Goal: Task Accomplishment & Management: Use online tool/utility

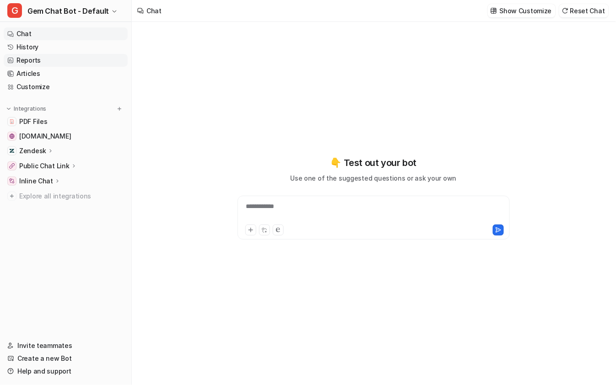
type textarea "**********"
click at [92, 43] on link "History" at bounding box center [66, 47] width 124 height 13
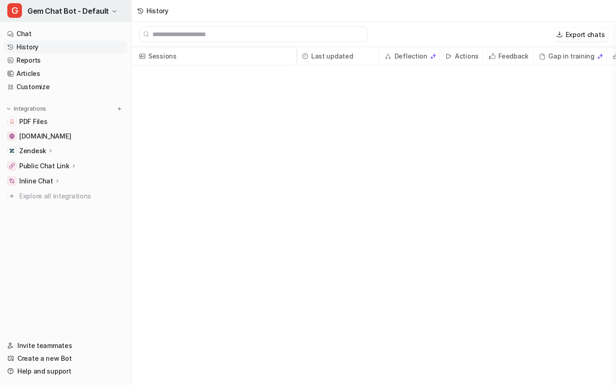
click at [103, 11] on span "Gem Chat Bot - Default" at bounding box center [67, 11] width 81 height 13
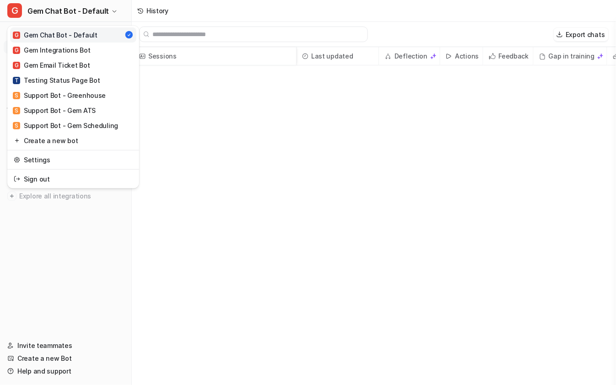
click at [200, 69] on div "G Gem Chat Bot - Default G Gem Chat Bot - Default G Gem Integrations Bot G Gem …" at bounding box center [308, 192] width 616 height 385
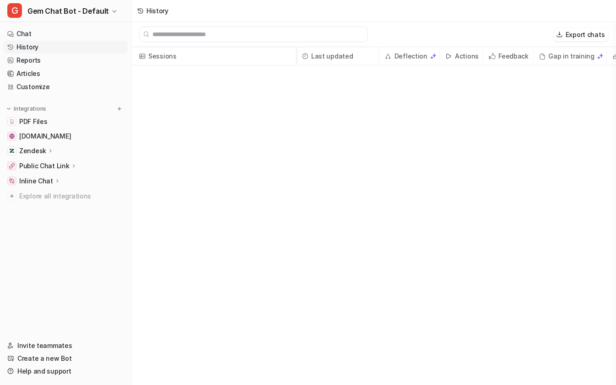
scroll to position [0, 35]
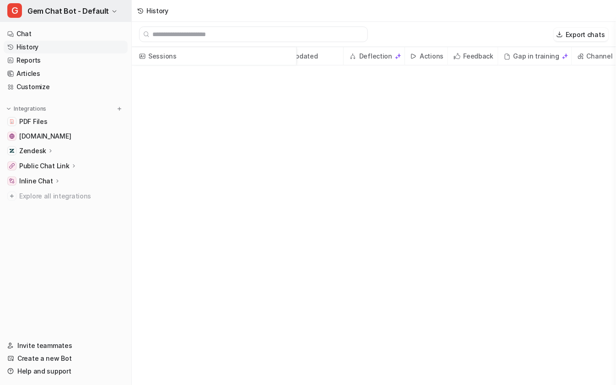
click at [79, 11] on span "Gem Chat Bot - Default" at bounding box center [67, 11] width 81 height 13
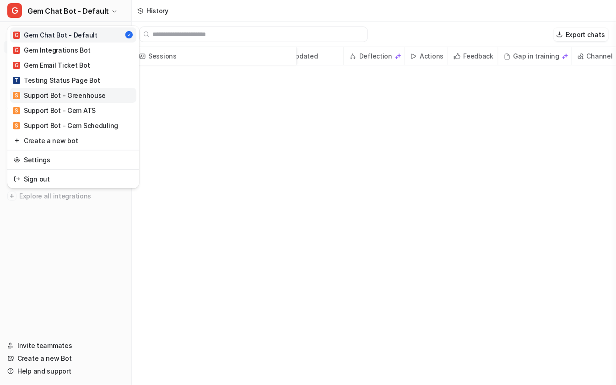
click at [77, 95] on div "S Support Bot - Greenhouse" at bounding box center [59, 96] width 93 height 10
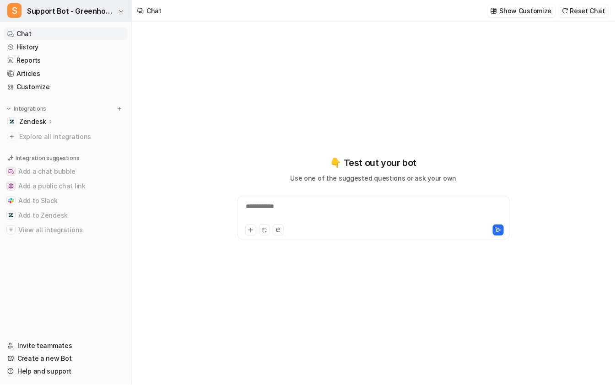
type textarea "**********"
click at [69, 57] on link "Reports" at bounding box center [66, 60] width 124 height 13
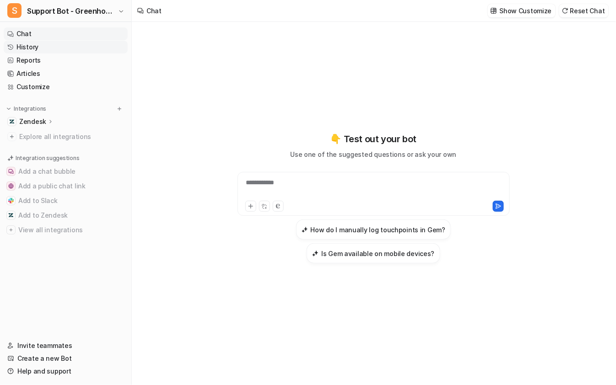
click at [69, 43] on link "History" at bounding box center [66, 47] width 124 height 13
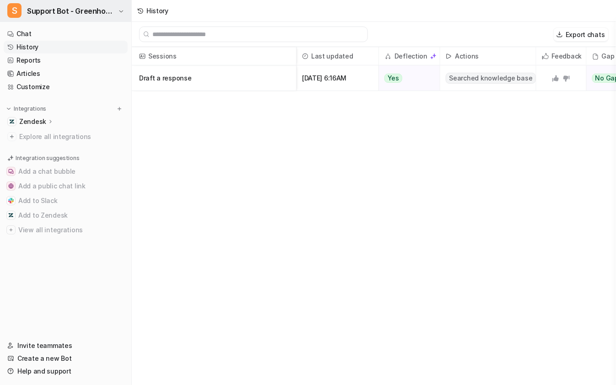
click at [94, 8] on span "Support Bot - Greenhouse" at bounding box center [71, 11] width 89 height 13
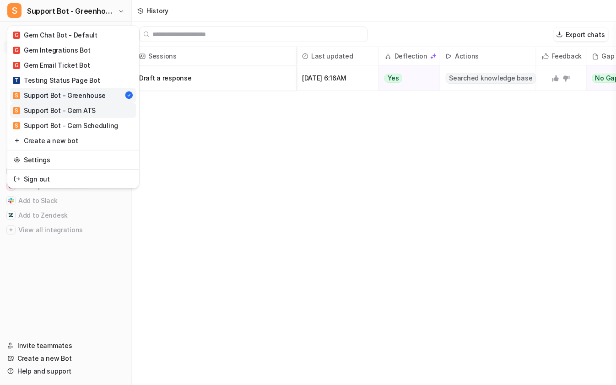
click at [76, 113] on div "S Support Bot - Gem ATS" at bounding box center [54, 111] width 83 height 10
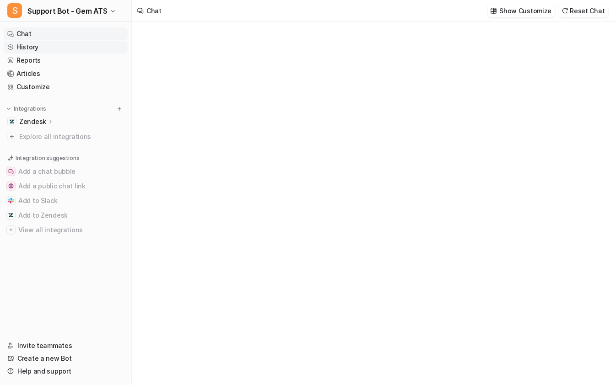
type textarea "**********"
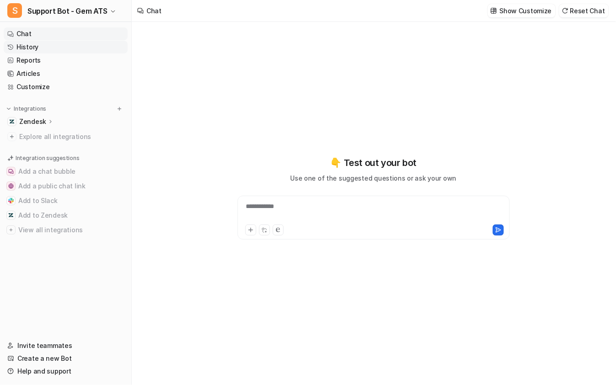
click at [92, 52] on link "History" at bounding box center [66, 47] width 124 height 13
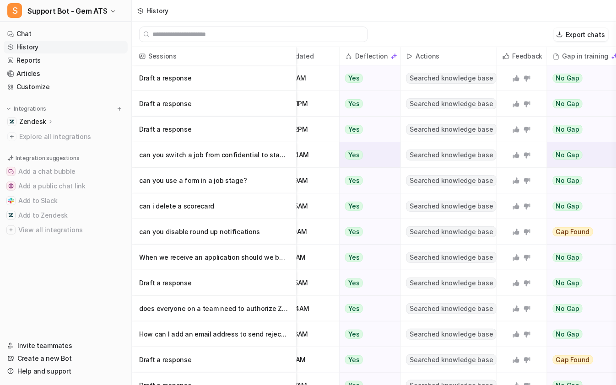
scroll to position [0, 92]
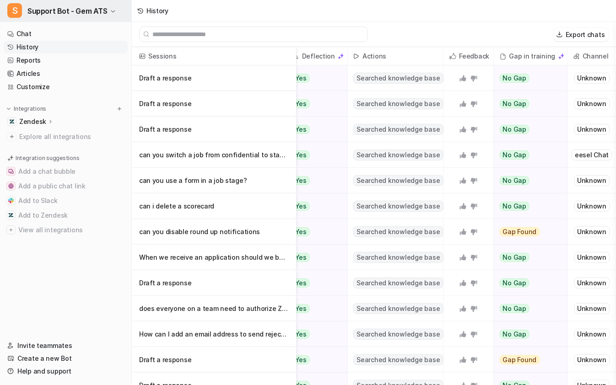
click at [99, 11] on span "Support Bot - Gem ATS" at bounding box center [67, 11] width 80 height 13
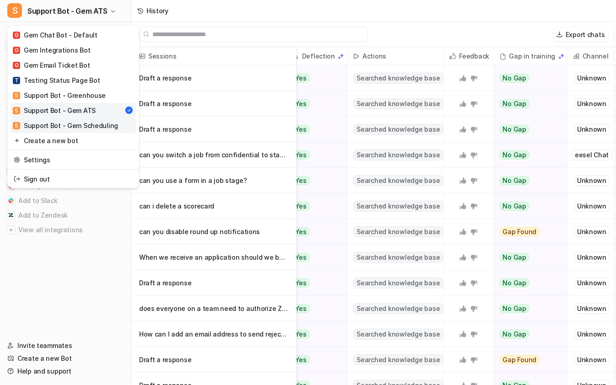
click at [77, 123] on div "S Support Bot - Gem Scheduling" at bounding box center [65, 126] width 105 height 10
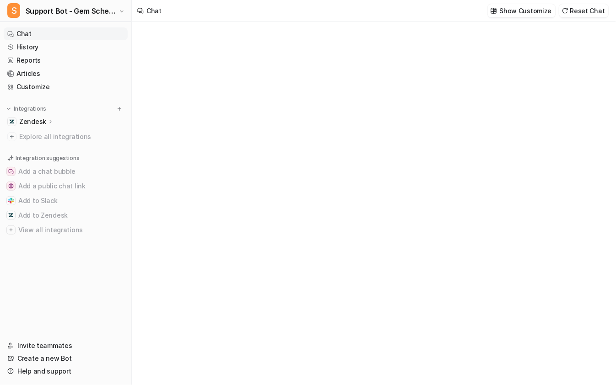
type textarea "**********"
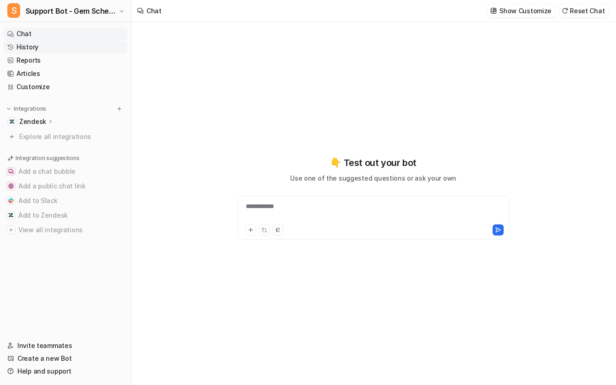
click at [69, 42] on link "History" at bounding box center [66, 47] width 124 height 13
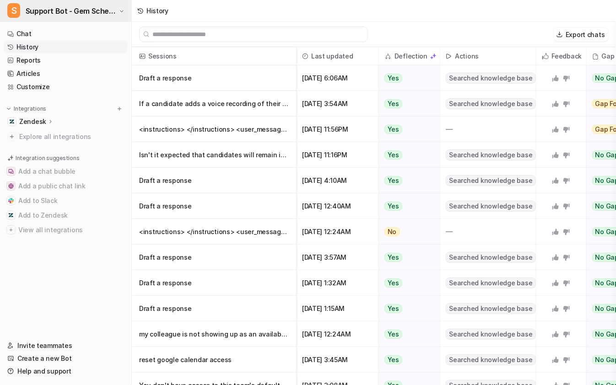
click at [117, 6] on button "S Support Bot - Gem Scheduling" at bounding box center [65, 11] width 131 height 22
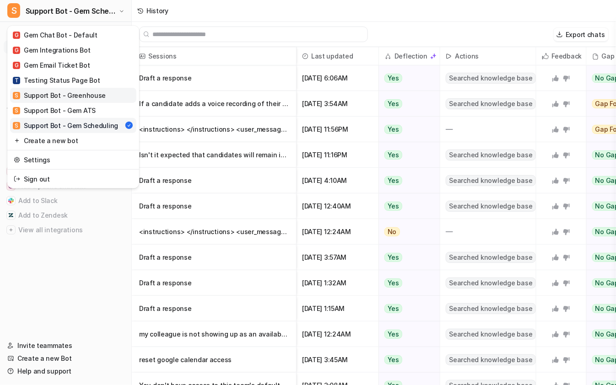
click at [83, 93] on div "S Support Bot - Greenhouse" at bounding box center [59, 96] width 93 height 10
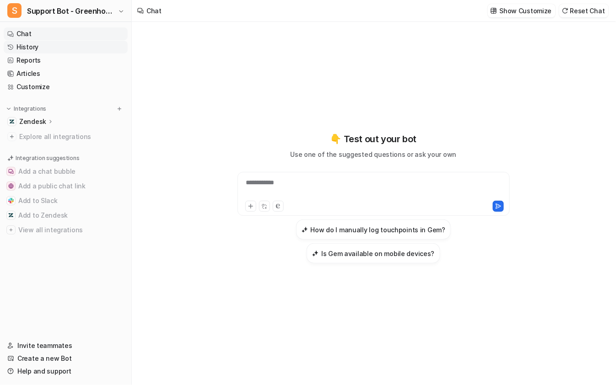
click at [101, 44] on link "History" at bounding box center [66, 47] width 124 height 13
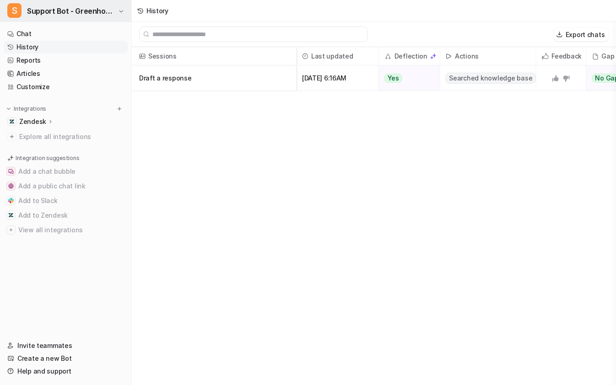
click at [105, 11] on span "Support Bot - Greenhouse" at bounding box center [71, 11] width 89 height 13
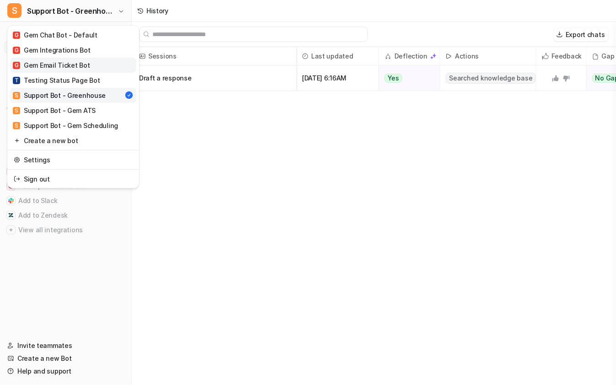
click at [93, 70] on link "G Gem Email Ticket Bot" at bounding box center [73, 65] width 126 height 15
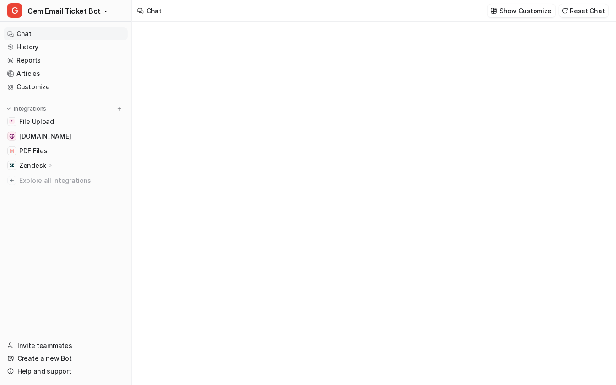
type textarea "**********"
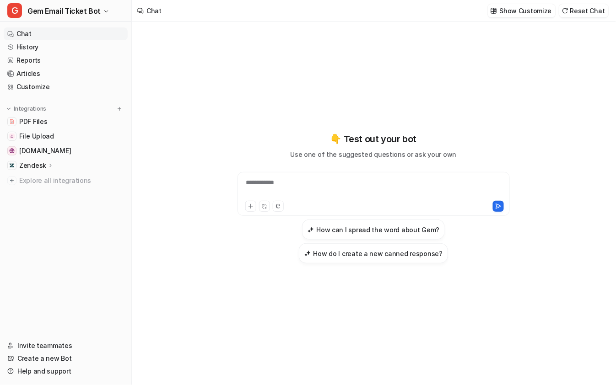
click at [44, 165] on p "Zendesk" at bounding box center [32, 165] width 27 height 9
click at [46, 181] on p "Overview" at bounding box center [40, 178] width 29 height 9
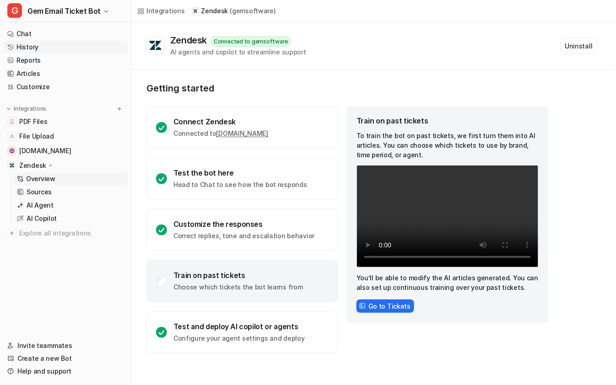
click at [75, 46] on link "History" at bounding box center [66, 47] width 124 height 13
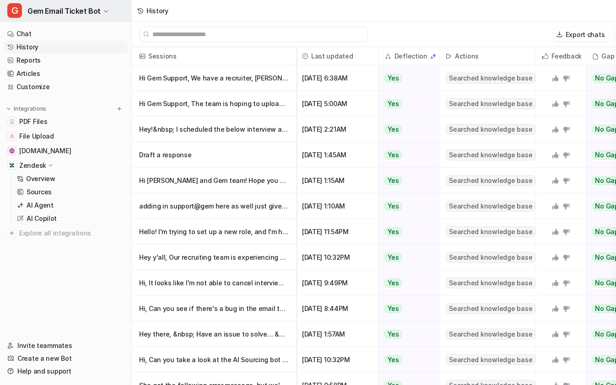
click at [99, 10] on button "G Gem Email Ticket Bot" at bounding box center [65, 11] width 131 height 22
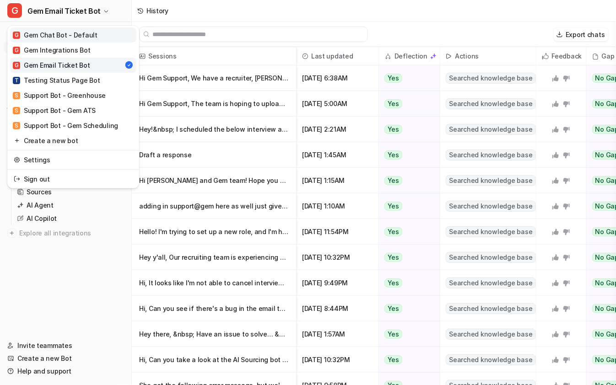
click at [96, 38] on link "G Gem Chat Bot - Default" at bounding box center [73, 34] width 126 height 15
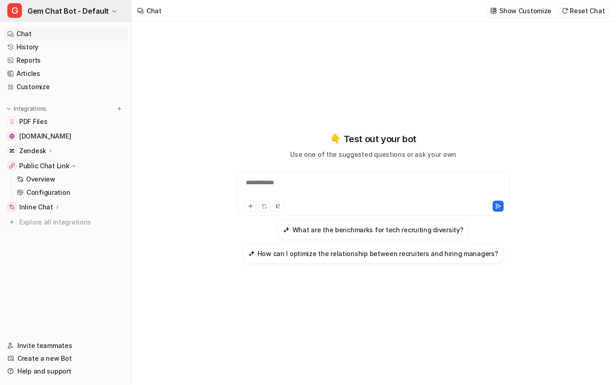
click at [107, 7] on button "G Gem Chat Bot - Default" at bounding box center [65, 11] width 131 height 22
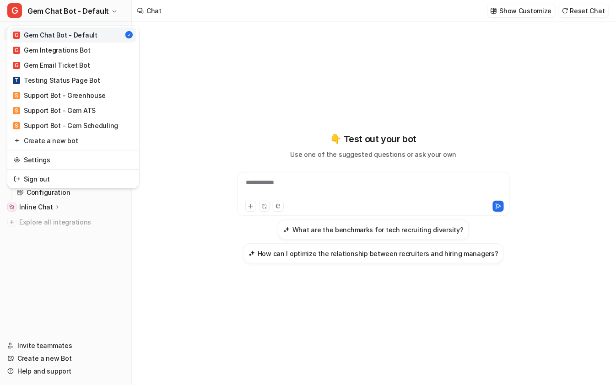
click at [172, 73] on div "**********" at bounding box center [308, 192] width 616 height 385
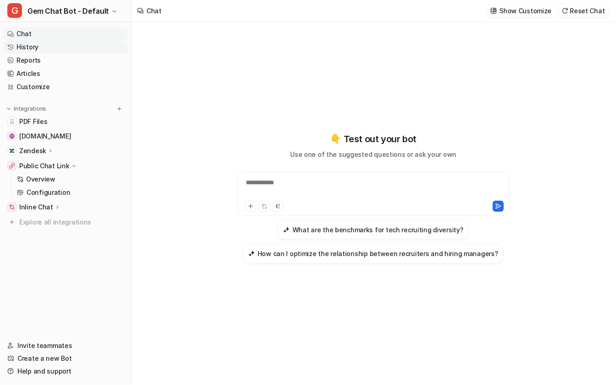
click at [81, 44] on link "History" at bounding box center [66, 47] width 124 height 13
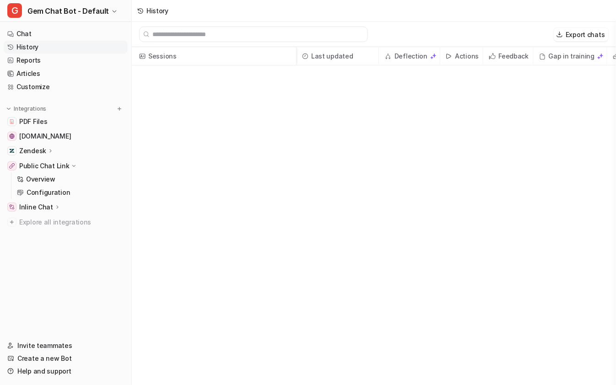
scroll to position [0, 35]
click at [54, 59] on link "Reports" at bounding box center [66, 60] width 124 height 13
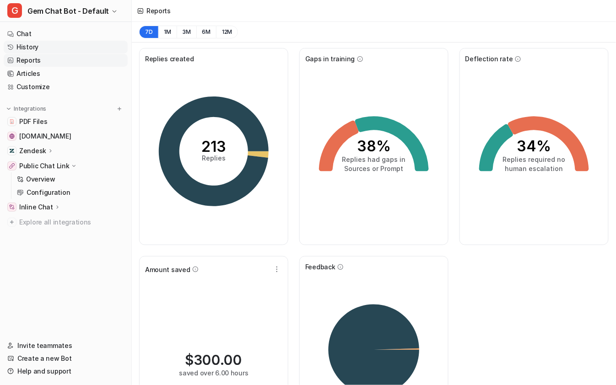
click at [94, 43] on link "History" at bounding box center [66, 47] width 124 height 13
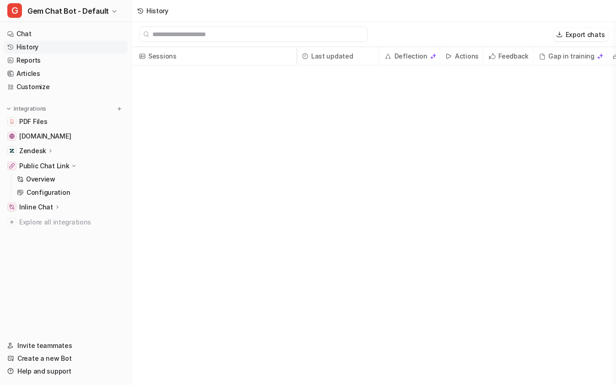
scroll to position [0, 35]
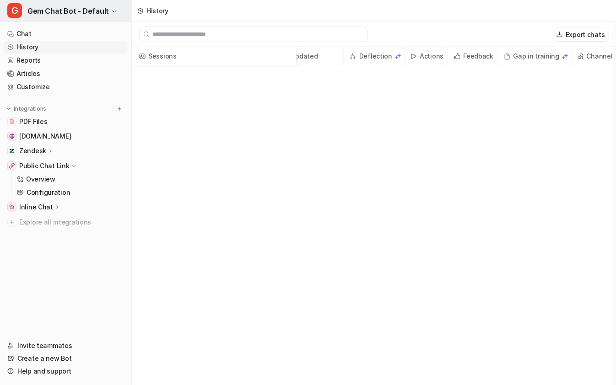
click at [97, 7] on span "Gem Chat Bot - Default" at bounding box center [67, 11] width 81 height 13
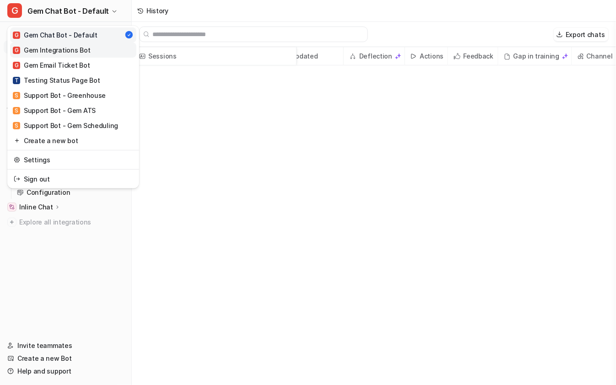
click at [99, 49] on link "G Gem Integrations Bot" at bounding box center [73, 50] width 126 height 15
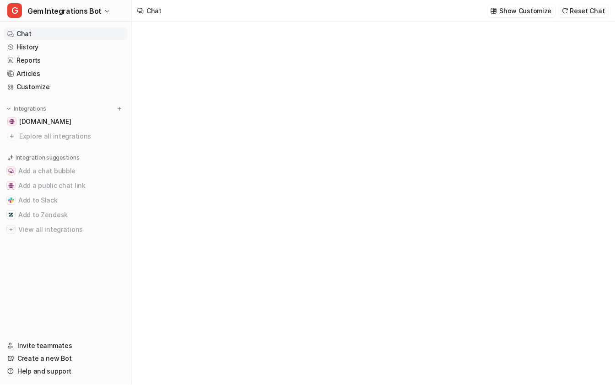
type textarea "**********"
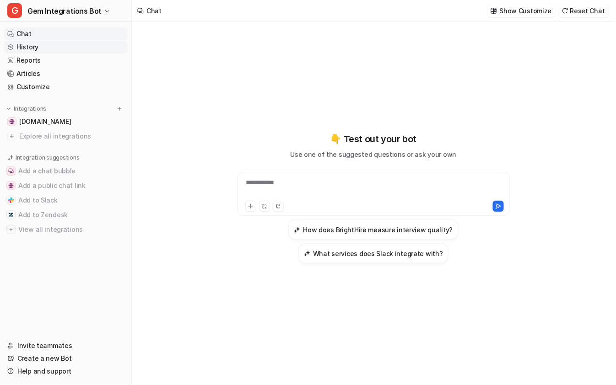
click at [76, 45] on link "History" at bounding box center [66, 47] width 124 height 13
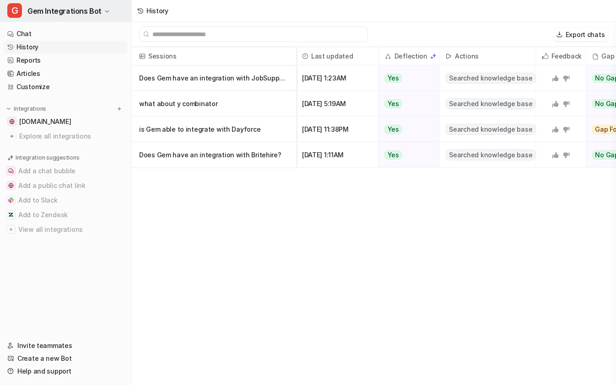
click at [60, 10] on span "Gem Integrations Bot" at bounding box center [64, 11] width 74 height 13
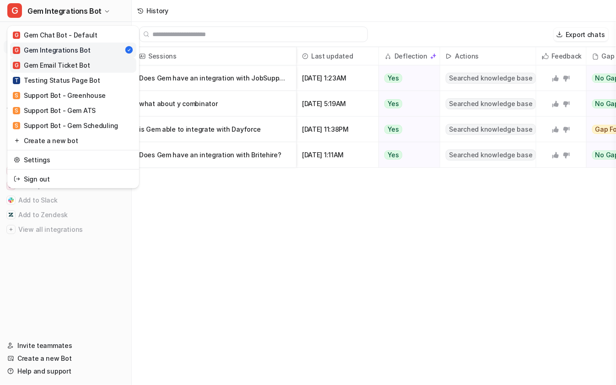
click at [62, 63] on div "G Gem Email Ticket Bot" at bounding box center [51, 65] width 77 height 10
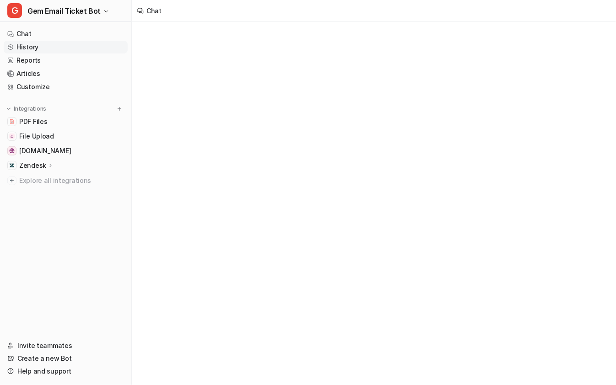
click at [103, 46] on link "History" at bounding box center [66, 47] width 124 height 13
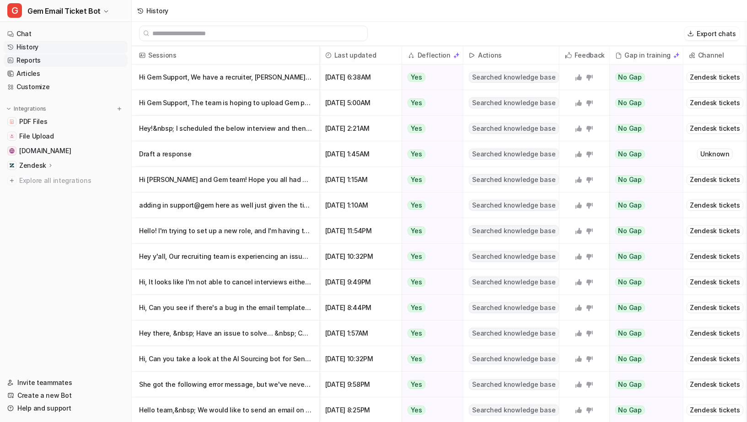
click at [62, 62] on link "Reports" at bounding box center [66, 60] width 124 height 13
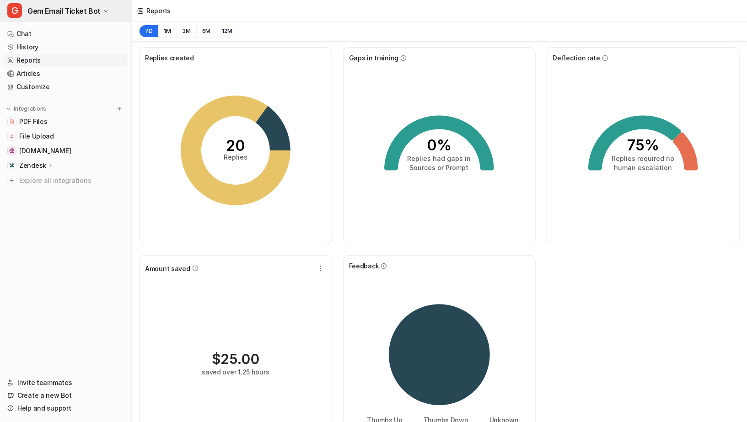
click at [82, 9] on span "Gem Email Ticket Bot" at bounding box center [63, 11] width 73 height 13
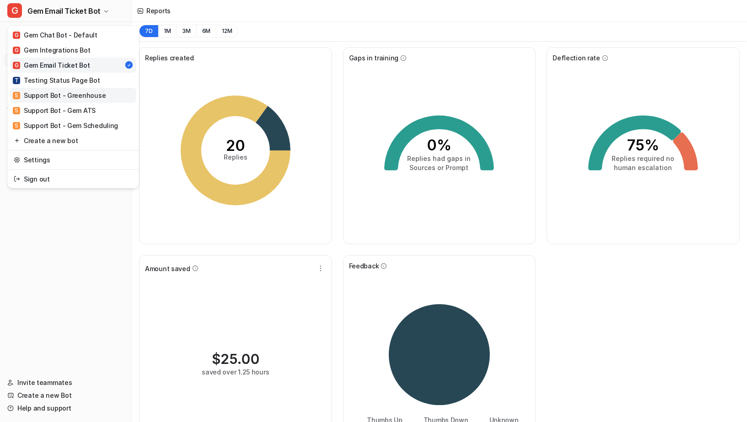
click at [90, 92] on div "S Support Bot - Greenhouse" at bounding box center [59, 96] width 93 height 10
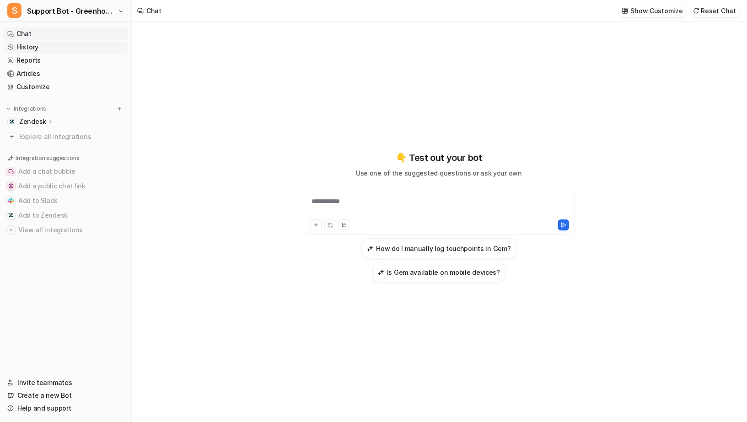
click at [89, 46] on link "History" at bounding box center [66, 47] width 124 height 13
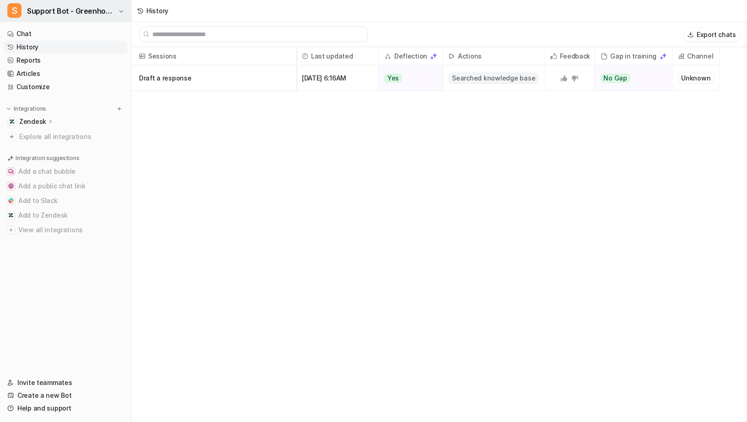
click at [71, 11] on span "Support Bot - Greenhouse" at bounding box center [71, 11] width 89 height 13
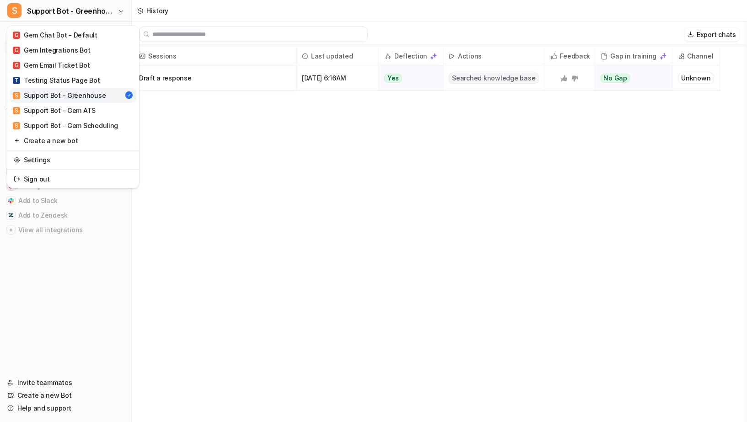
click at [153, 126] on div "S Support Bot - Greenhouse G Gem Chat Bot - Default G Gem Integrations Bot G Ge…" at bounding box center [373, 211] width 747 height 422
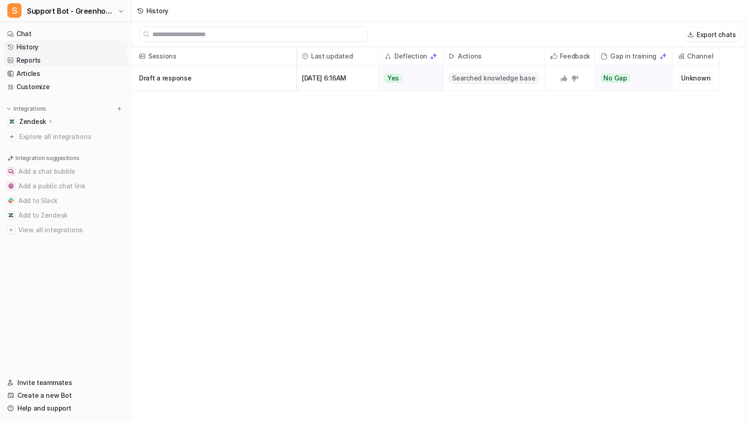
click at [70, 55] on link "Reports" at bounding box center [66, 60] width 124 height 13
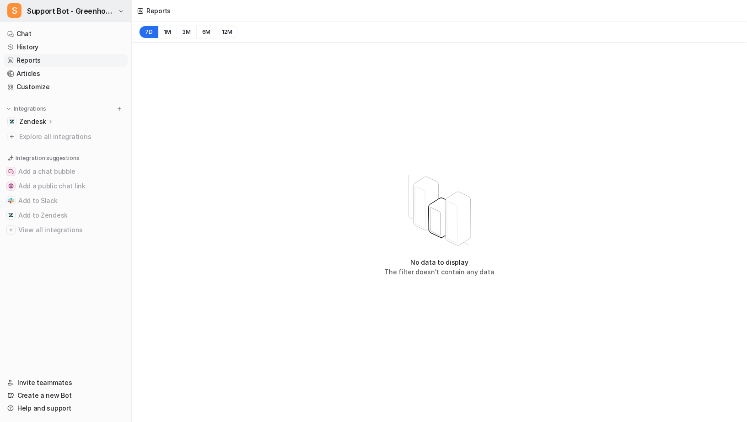
click at [89, 12] on span "Support Bot - Greenhouse" at bounding box center [71, 11] width 89 height 13
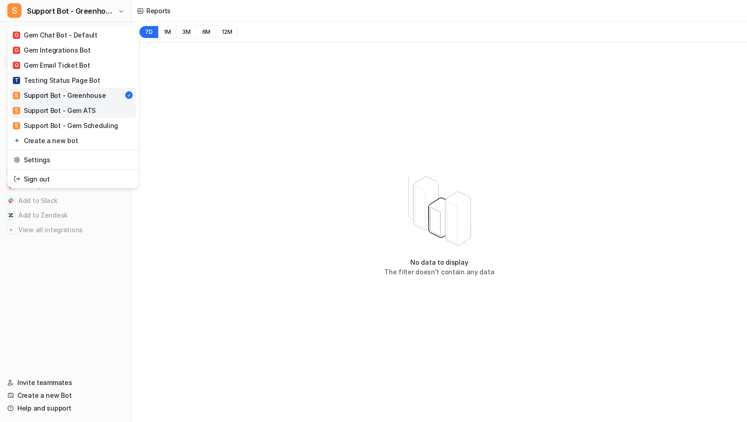
click at [77, 105] on link "S Support Bot - Gem ATS" at bounding box center [73, 110] width 126 height 15
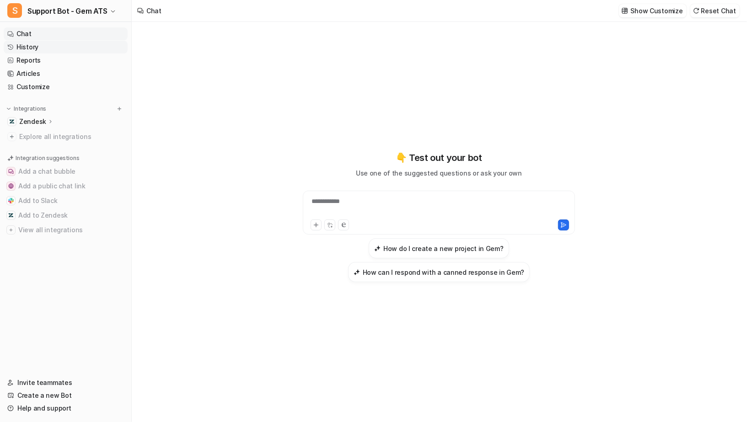
click at [70, 44] on link "History" at bounding box center [66, 47] width 124 height 13
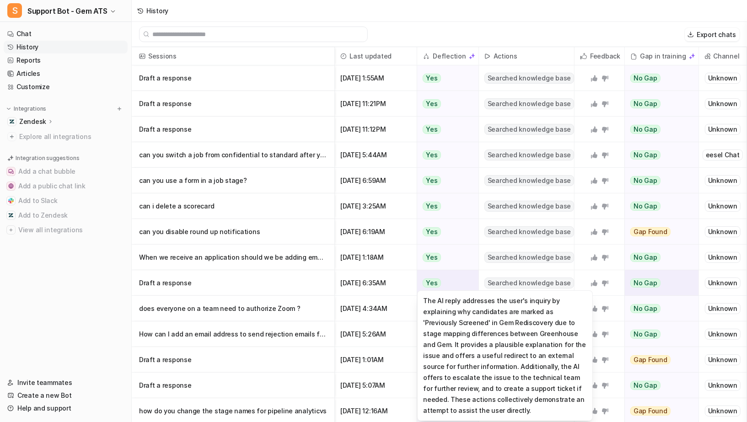
scroll to position [205, 0]
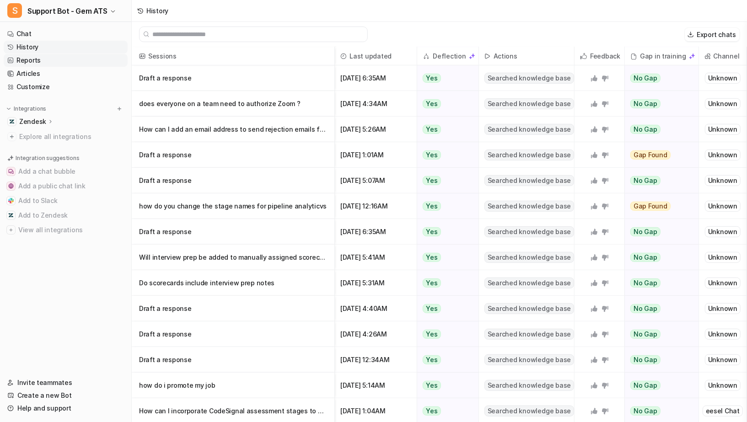
click at [93, 59] on link "Reports" at bounding box center [66, 60] width 124 height 13
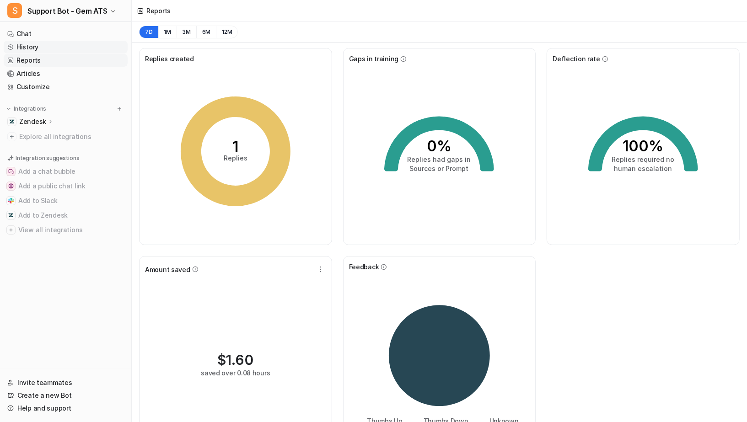
click at [65, 48] on link "History" at bounding box center [66, 47] width 124 height 13
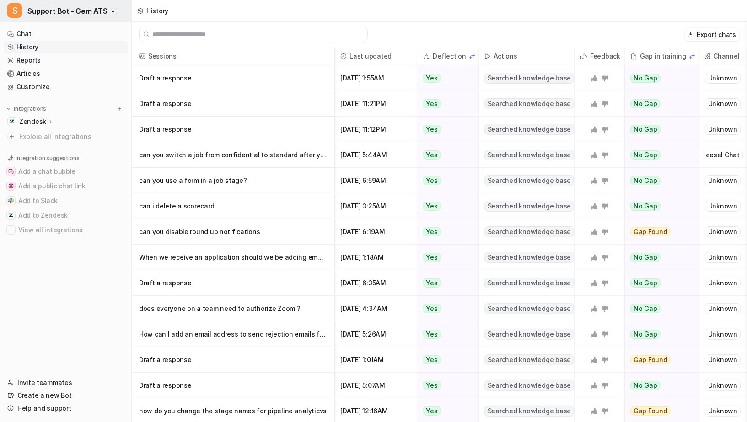
click at [110, 9] on icon "button" at bounding box center [112, 11] width 5 height 5
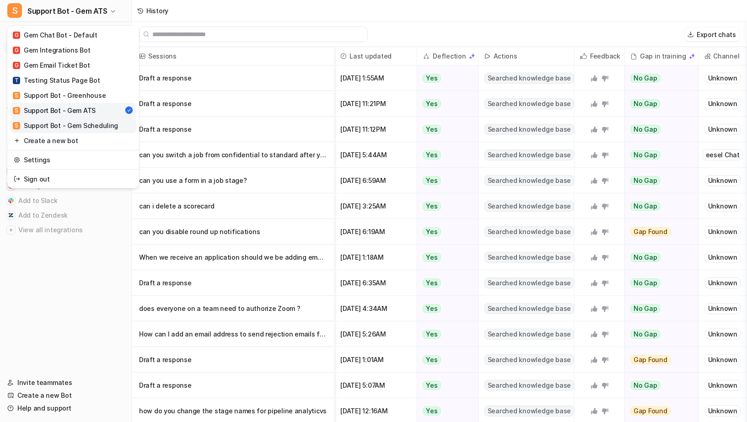
click at [98, 121] on div "S Support Bot - Gem Scheduling" at bounding box center [65, 126] width 105 height 10
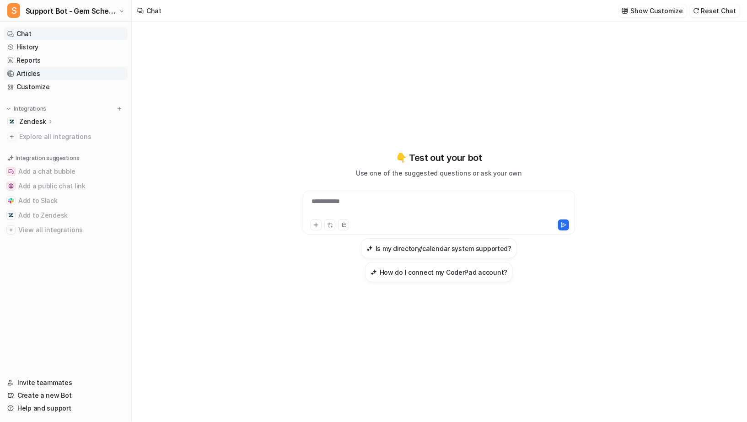
click at [104, 71] on link "Articles" at bounding box center [66, 73] width 124 height 13
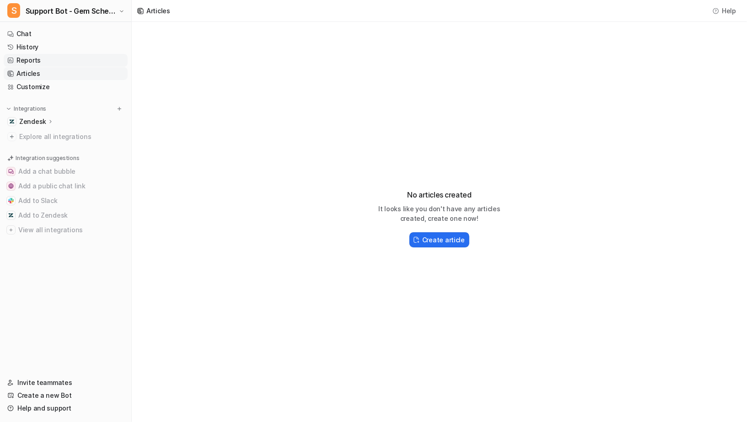
click at [98, 62] on link "Reports" at bounding box center [66, 60] width 124 height 13
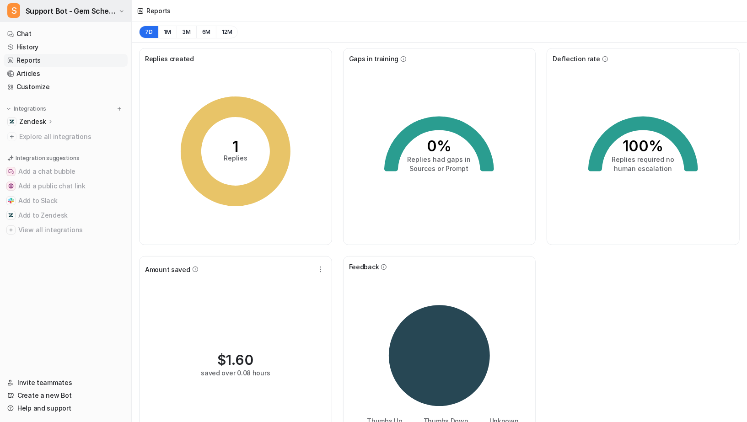
click at [92, 14] on span "Support Bot - Gem Scheduling" at bounding box center [71, 11] width 91 height 13
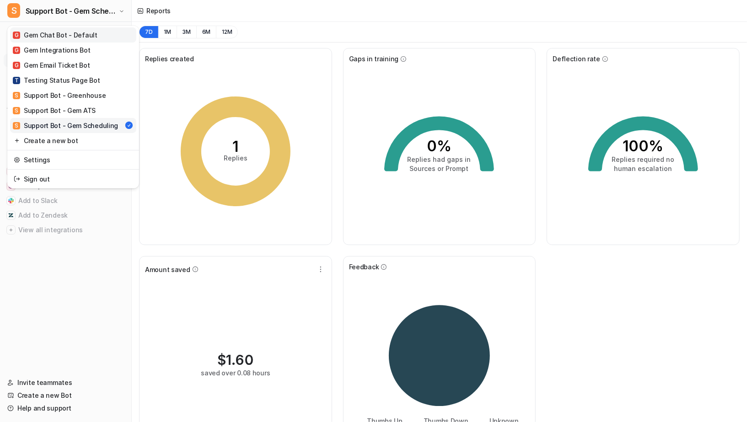
click at [88, 38] on div "G Gem Chat Bot - Default" at bounding box center [55, 35] width 85 height 10
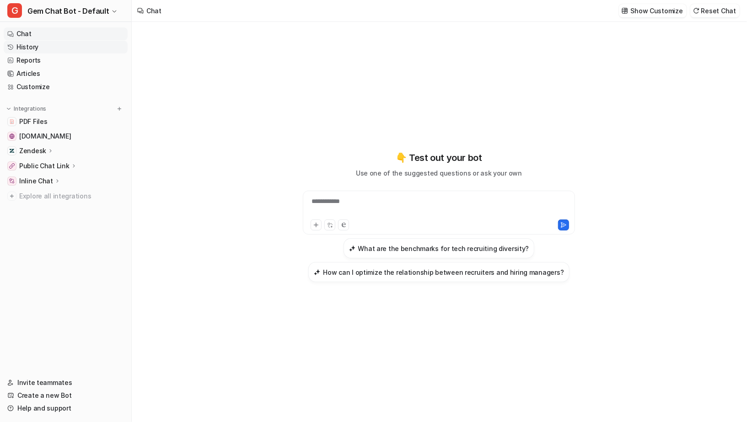
click at [91, 48] on link "History" at bounding box center [66, 47] width 124 height 13
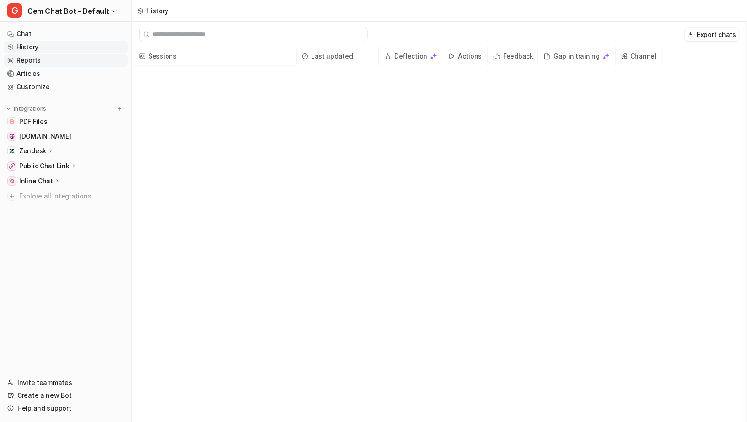
click at [54, 59] on link "Reports" at bounding box center [66, 60] width 124 height 13
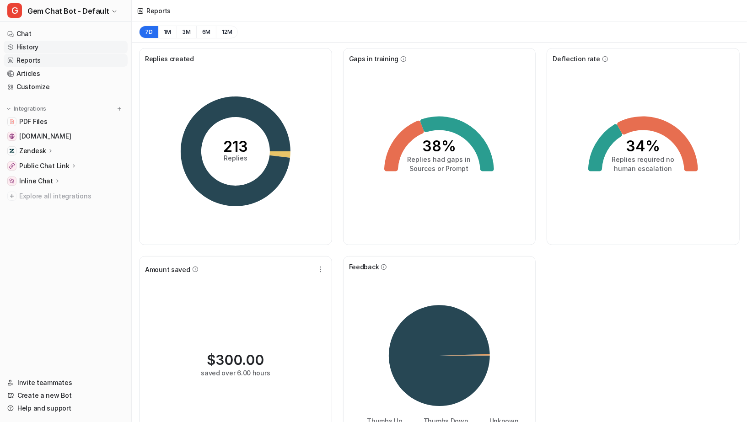
click at [60, 49] on link "History" at bounding box center [66, 47] width 124 height 13
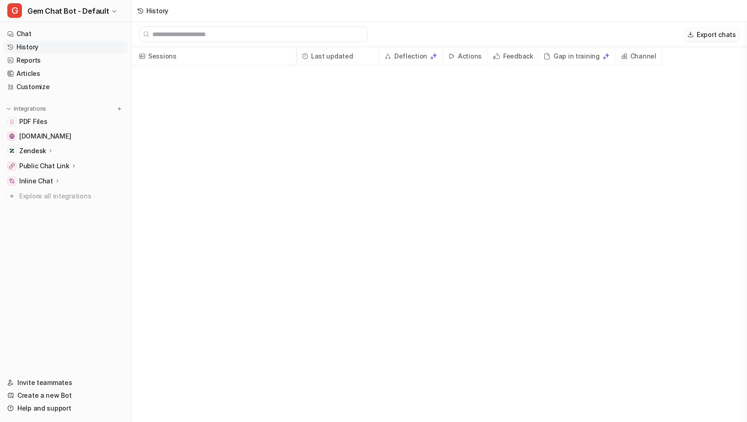
click at [616, 36] on button "Export chats" at bounding box center [712, 34] width 55 height 13
click at [616, 35] on button "Export chats" at bounding box center [712, 34] width 55 height 13
click at [616, 34] on button "Export chats" at bounding box center [712, 34] width 55 height 13
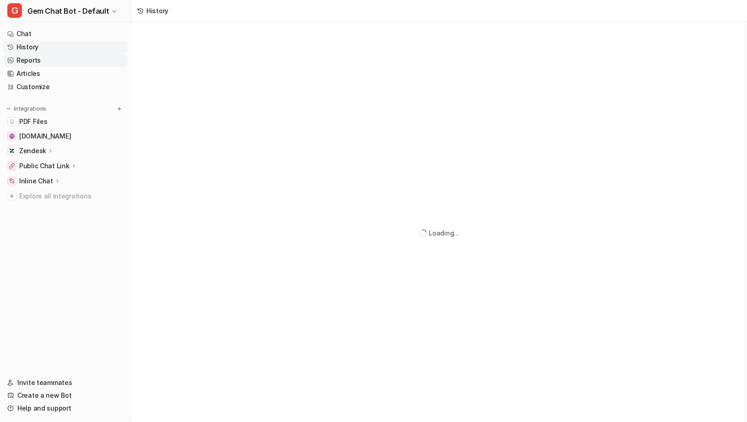
click at [60, 60] on link "Reports" at bounding box center [66, 60] width 124 height 13
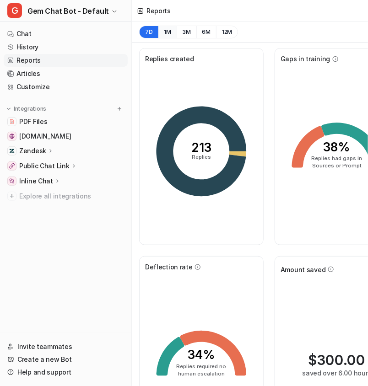
click at [165, 32] on button "1M" at bounding box center [167, 32] width 19 height 13
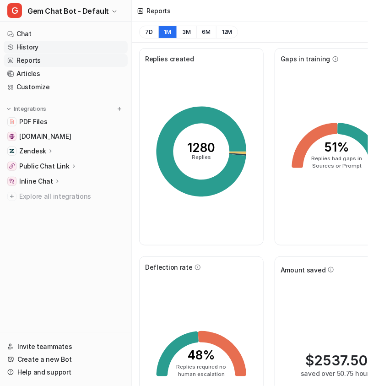
click at [58, 49] on link "History" at bounding box center [66, 47] width 124 height 13
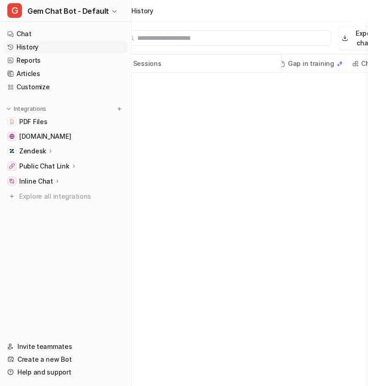
scroll to position [0, 38]
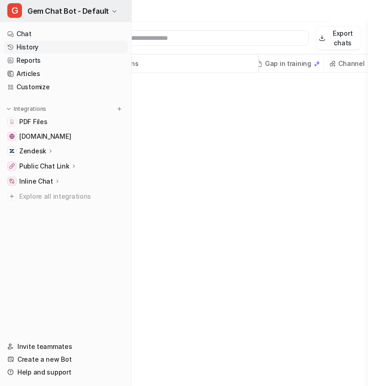
click at [78, 11] on span "Gem Chat Bot - Default" at bounding box center [67, 11] width 81 height 13
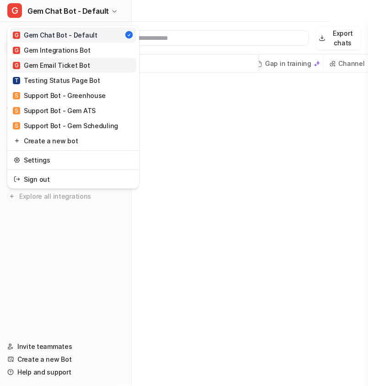
click at [73, 64] on div "G Gem Email Ticket Bot" at bounding box center [51, 65] width 77 height 10
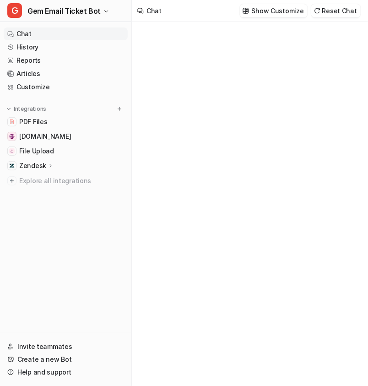
type textarea "**********"
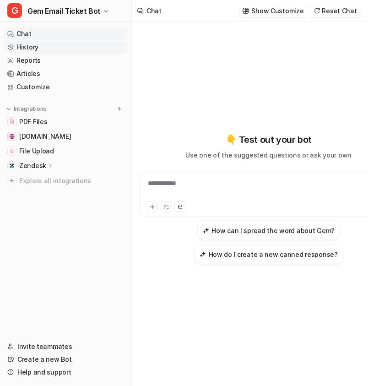
click at [65, 45] on link "History" at bounding box center [66, 47] width 124 height 13
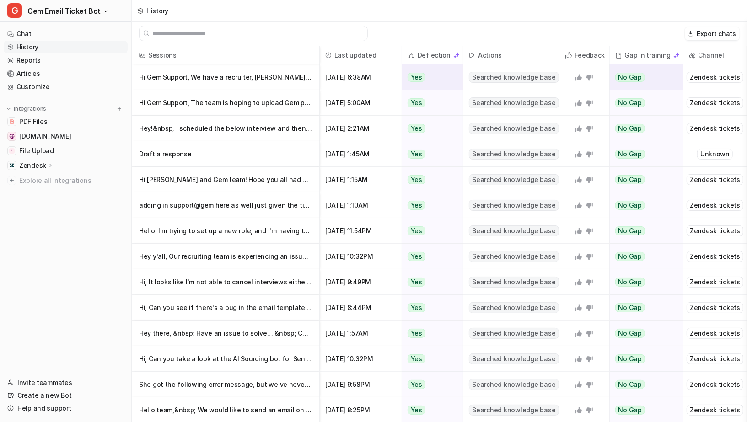
click at [222, 72] on p "Hi Gem Support, We have a recruiter, Ty Goodrich, with the standard access l" at bounding box center [225, 78] width 173 height 26
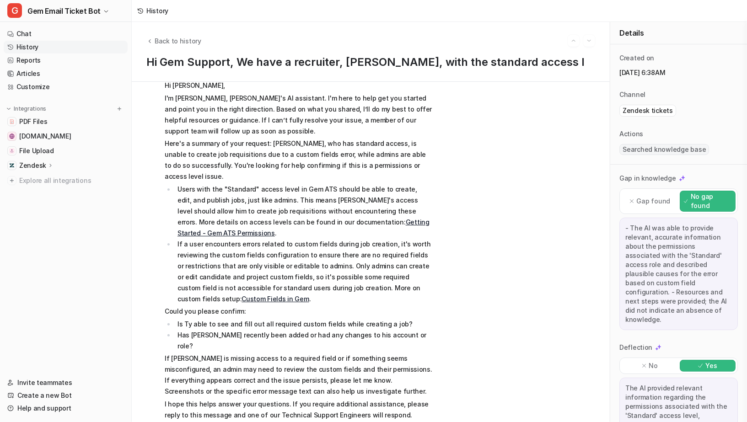
scroll to position [378, 0]
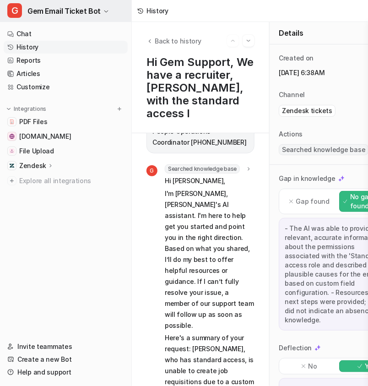
click at [54, 8] on span "Gem Email Ticket Bot" at bounding box center [63, 11] width 73 height 13
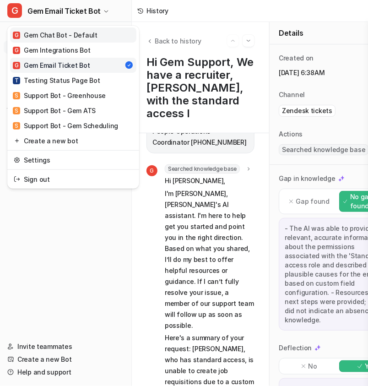
click at [63, 36] on div "G Gem Chat Bot - Default" at bounding box center [55, 35] width 85 height 10
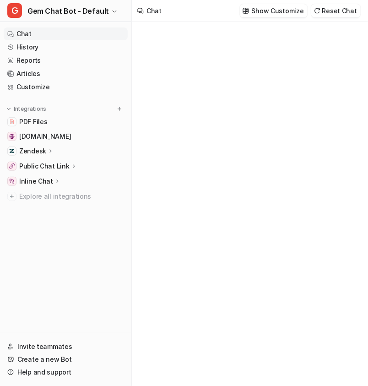
type textarea "**********"
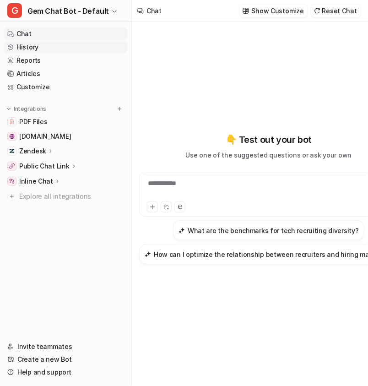
click at [67, 49] on link "History" at bounding box center [66, 47] width 124 height 13
click at [44, 49] on link "History" at bounding box center [66, 47] width 124 height 13
click at [17, 46] on link "History" at bounding box center [66, 47] width 124 height 13
click at [26, 48] on link "History" at bounding box center [66, 47] width 124 height 13
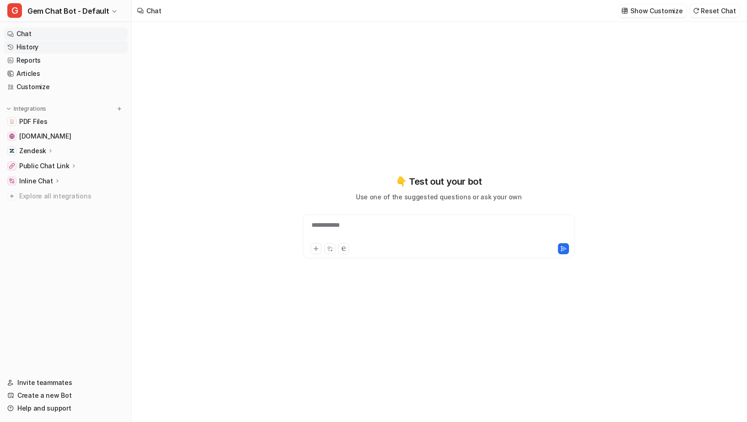
click at [49, 47] on link "History" at bounding box center [66, 47] width 124 height 13
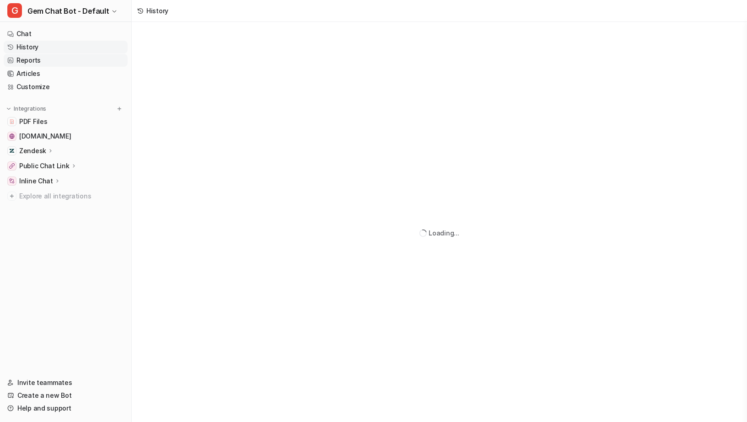
click at [65, 63] on link "Reports" at bounding box center [66, 60] width 124 height 13
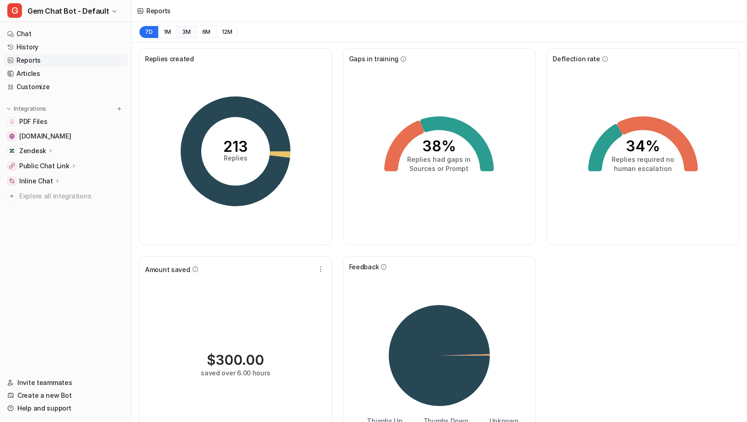
click at [185, 32] on button "3M" at bounding box center [187, 32] width 20 height 13
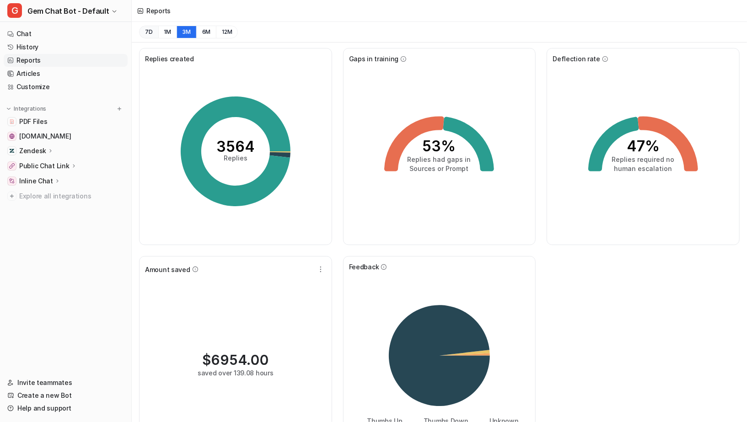
click at [151, 32] on button "7D" at bounding box center [148, 32] width 19 height 13
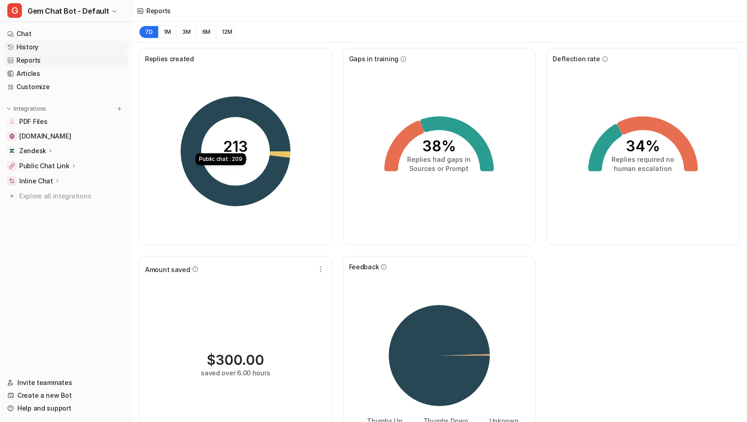
click at [61, 46] on link "History" at bounding box center [66, 47] width 124 height 13
